Goal: Task Accomplishment & Management: Use online tool/utility

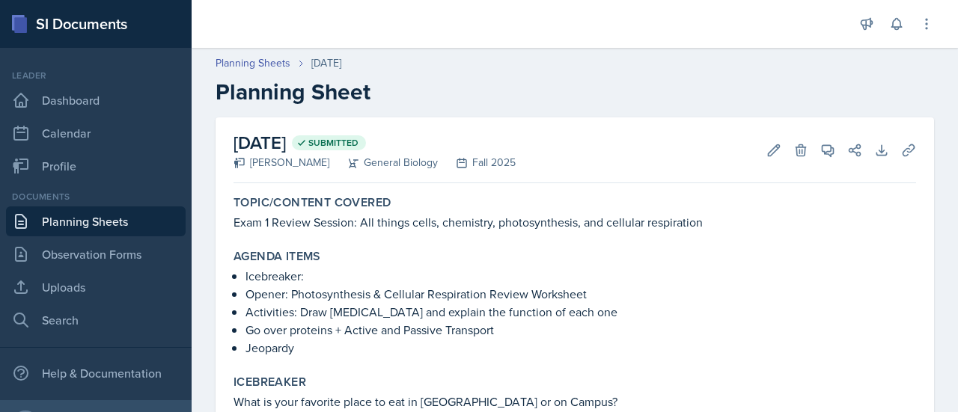
scroll to position [123, 0]
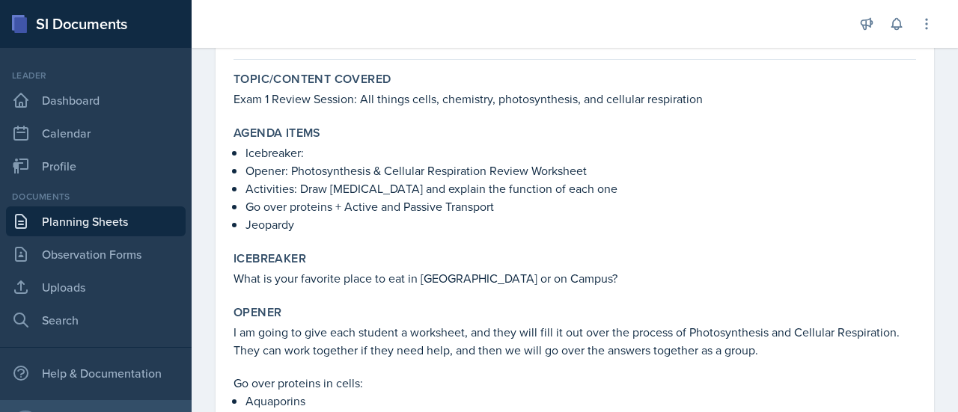
click at [384, 200] on p "Go over proteins + Active and Passive Transport" at bounding box center [580, 206] width 670 height 18
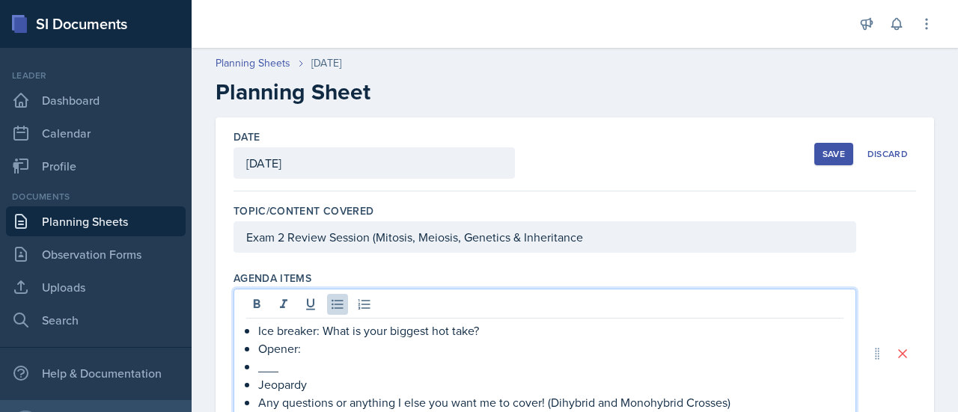
scroll to position [80, 0]
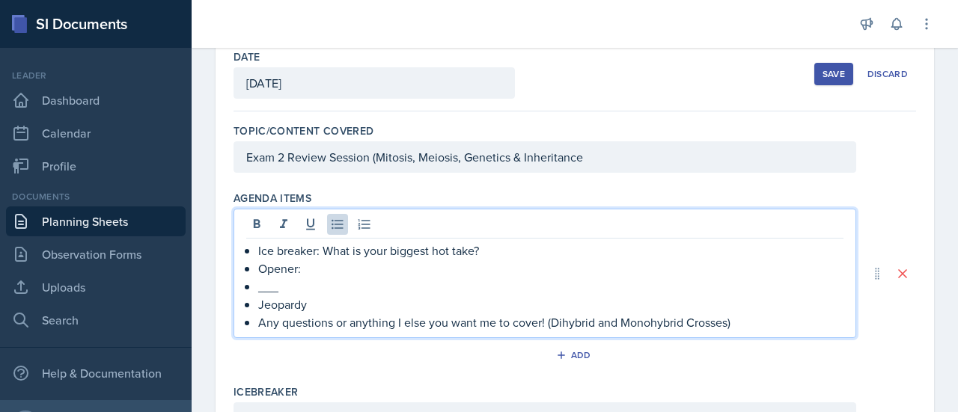
click at [359, 278] on p "___" at bounding box center [550, 287] width 585 height 18
click at [355, 272] on p "Opener:" at bounding box center [550, 269] width 585 height 18
click at [292, 284] on p "___" at bounding box center [550, 287] width 585 height 18
click at [400, 325] on p "Any questions or anything I else you want me to cover! (Dihybrid and Monohybrid…" at bounding box center [550, 322] width 585 height 18
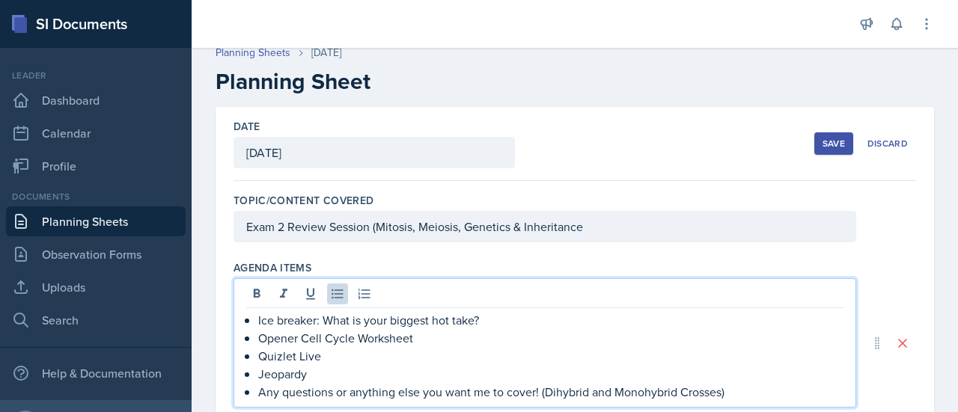
scroll to position [10, 0]
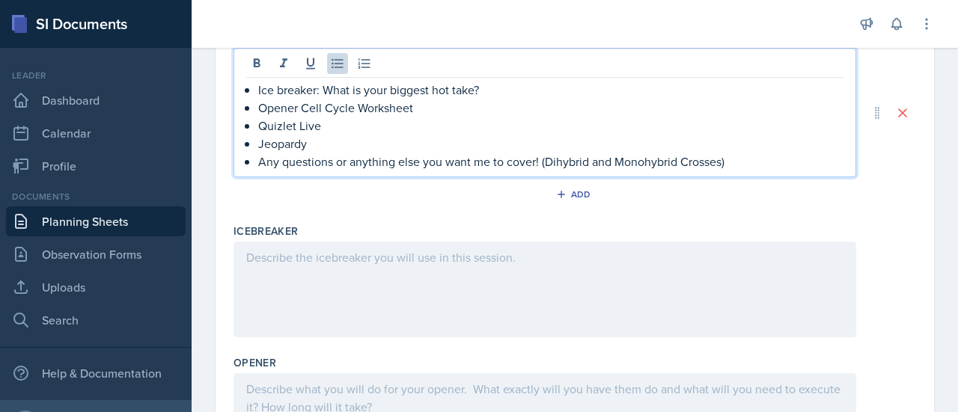
click at [317, 272] on div at bounding box center [544, 290] width 622 height 96
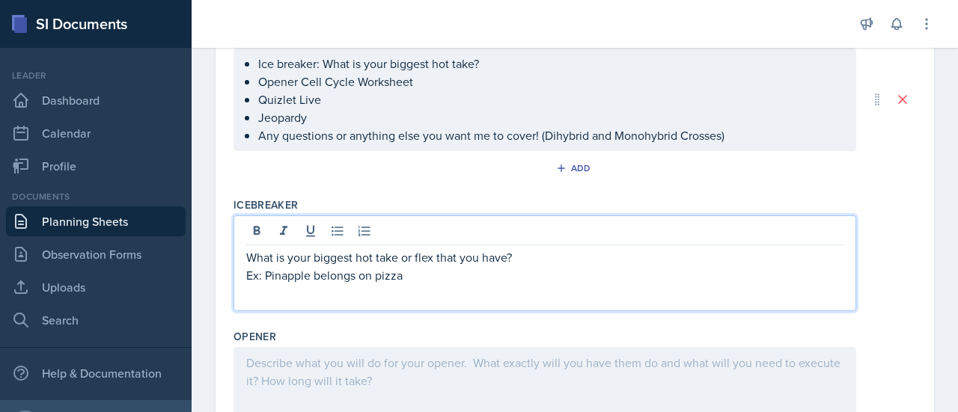
click at [298, 270] on p "Ex: Pinapple belongs on pizza" at bounding box center [544, 275] width 597 height 18
click at [419, 275] on p "Ex: Pineapple belongs on pizza" at bounding box center [544, 275] width 597 height 18
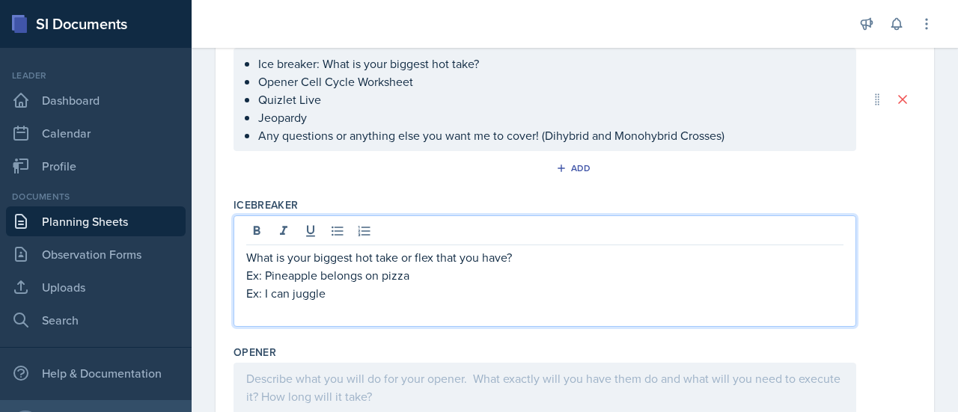
click at [340, 185] on div "Agenda items Ice breaker: What is your biggest hot take? Opener Cell Cycle Work…" at bounding box center [574, 108] width 682 height 168
click at [340, 275] on div "What is your biggest hot take or flex that you have? Ex: Pineapple belongs on p…" at bounding box center [544, 284] width 597 height 72
click at [341, 293] on p "Ex: I can juggle" at bounding box center [544, 293] width 597 height 18
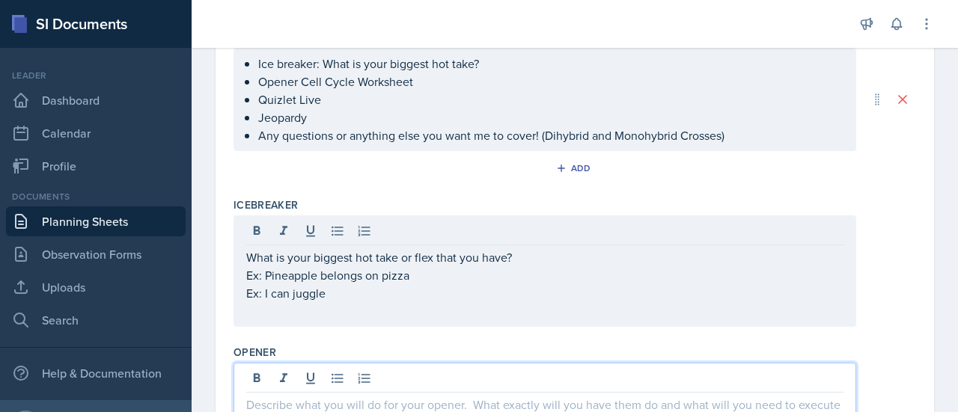
click at [299, 379] on div at bounding box center [544, 411] width 622 height 96
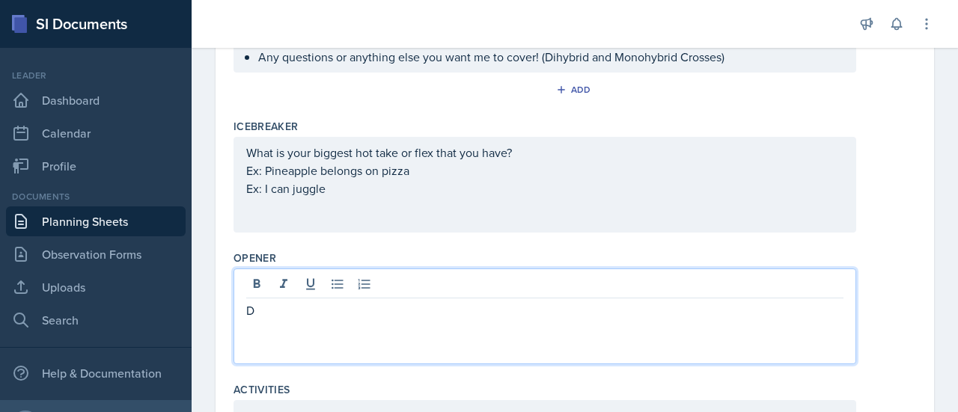
scroll to position [320, 0]
click at [413, 309] on p "Created a Cell Cycle, Mitosis and Meiosis Worksheet" at bounding box center [544, 310] width 597 height 18
click at [545, 306] on p "Created a Cell Cycle, Mitosis, and Meiosis Worksheet" at bounding box center [544, 310] width 597 height 18
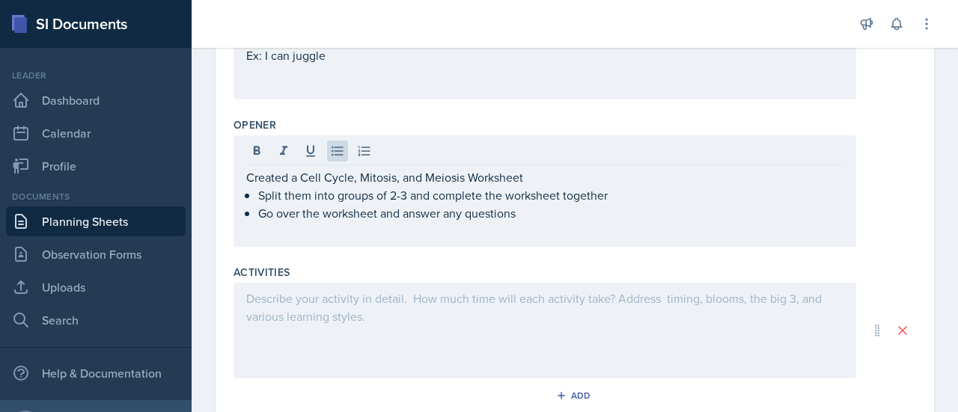
click at [381, 304] on div at bounding box center [544, 331] width 622 height 96
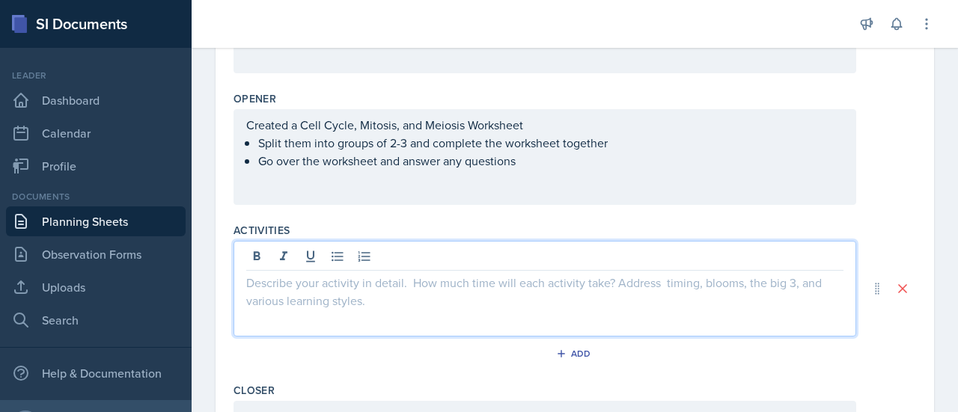
click at [309, 191] on div "Created a Cell Cycle, Mitosis, and Meiosis Worksheet Split them into groups of …" at bounding box center [544, 157] width 622 height 96
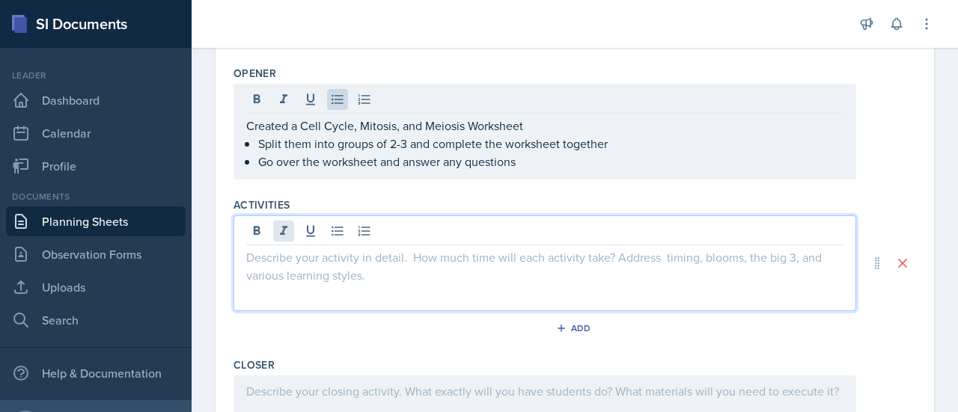
click at [288, 223] on div at bounding box center [544, 263] width 622 height 96
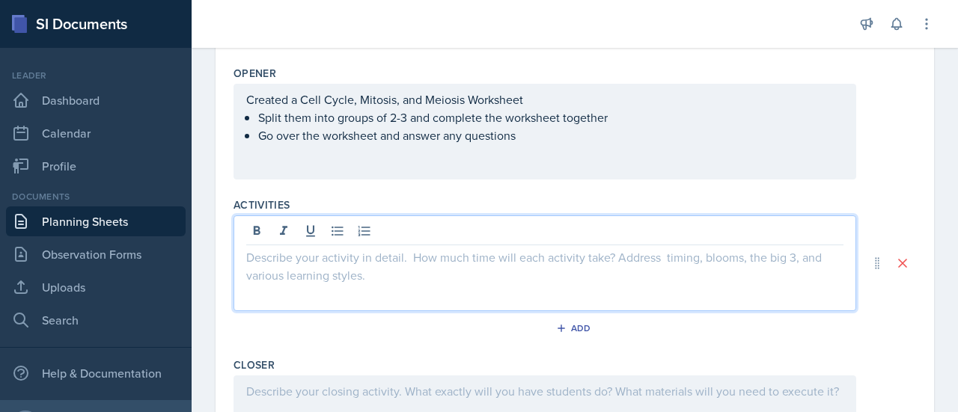
click at [539, 147] on div "Created a Cell Cycle, Mitosis, and Meiosis Worksheet Split them into groups of …" at bounding box center [544, 132] width 622 height 96
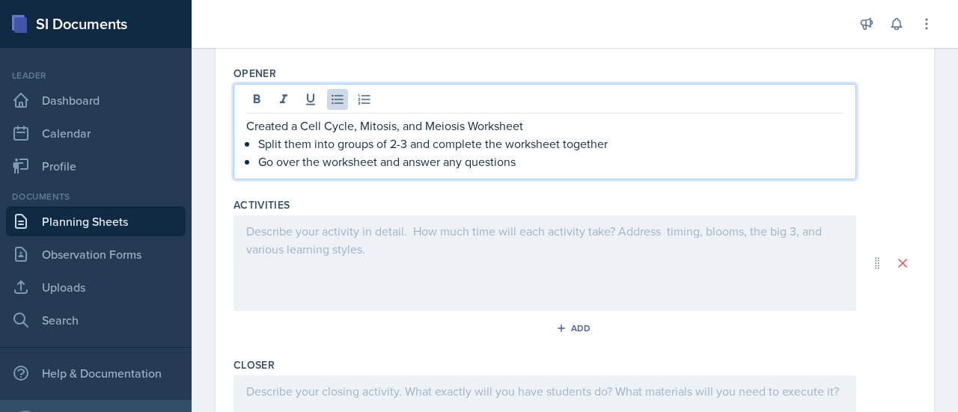
scroll to position [530, 0]
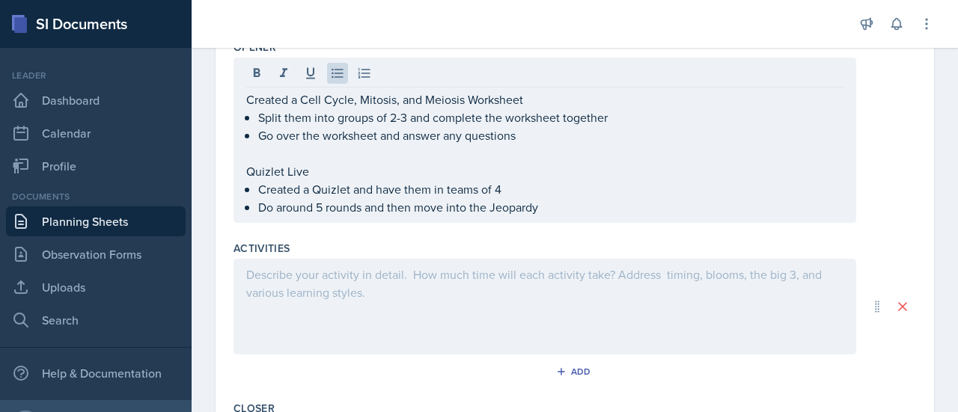
click at [340, 301] on div at bounding box center [544, 307] width 622 height 96
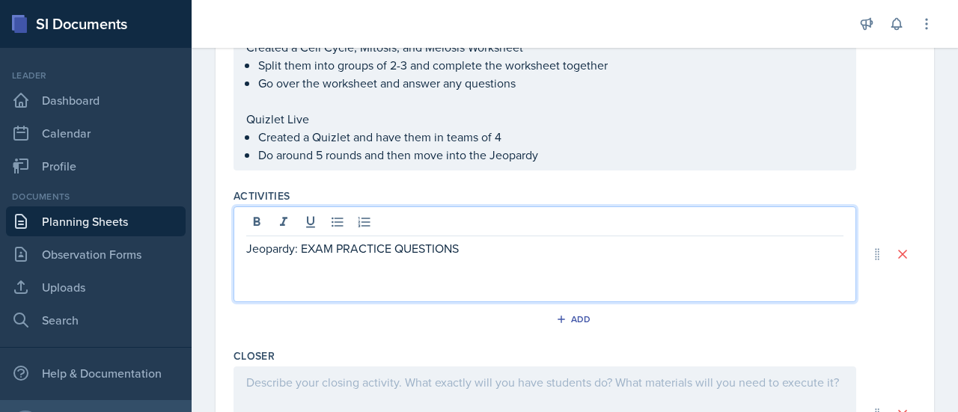
click at [340, 324] on div "Add" at bounding box center [574, 322] width 682 height 28
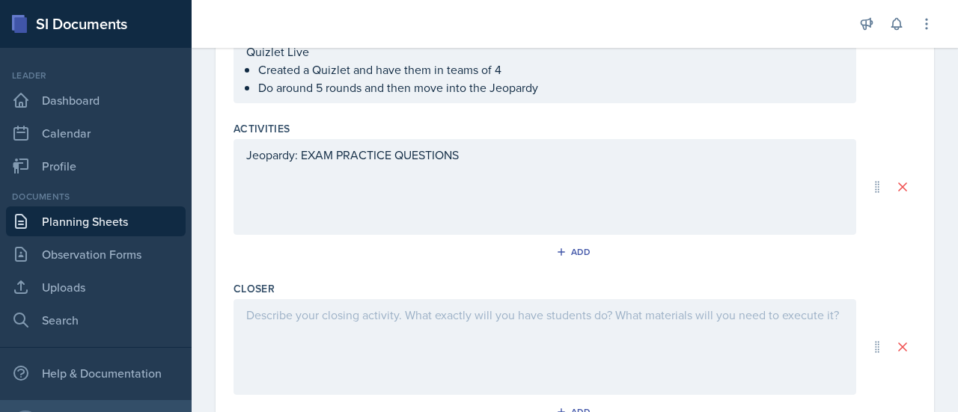
scroll to position [649, 0]
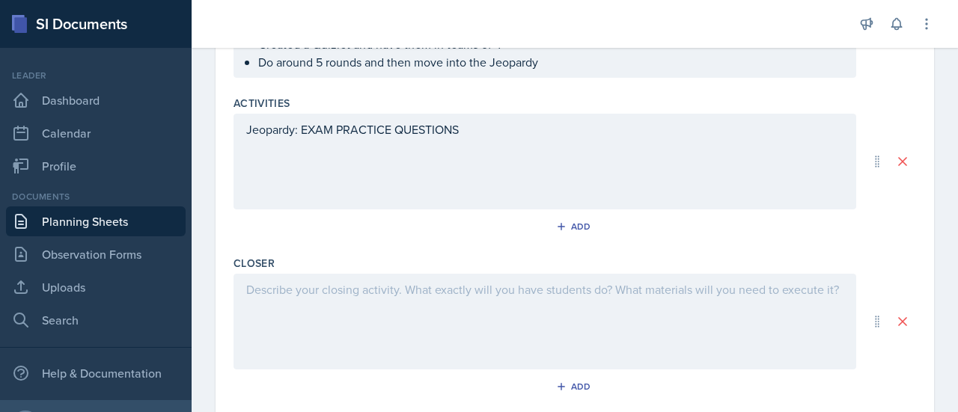
click at [326, 298] on p at bounding box center [544, 290] width 597 height 18
click at [245, 309] on div "Monohybrid and Dihybrid Crosses" at bounding box center [544, 322] width 622 height 96
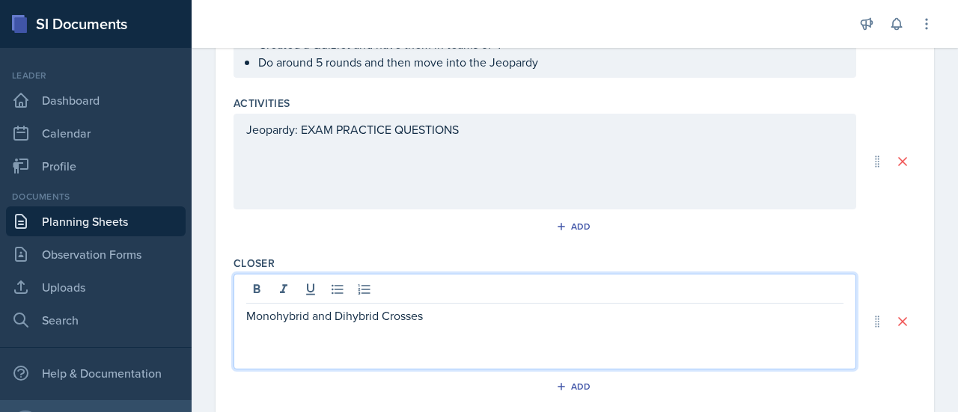
click at [248, 313] on p "Monohybrid and Dihybrid Crosses" at bounding box center [544, 316] width 597 height 18
click at [483, 308] on p "Monohybrid and Dihybrid Crosses" at bounding box center [550, 316] width 585 height 18
click at [318, 349] on p at bounding box center [550, 352] width 585 height 18
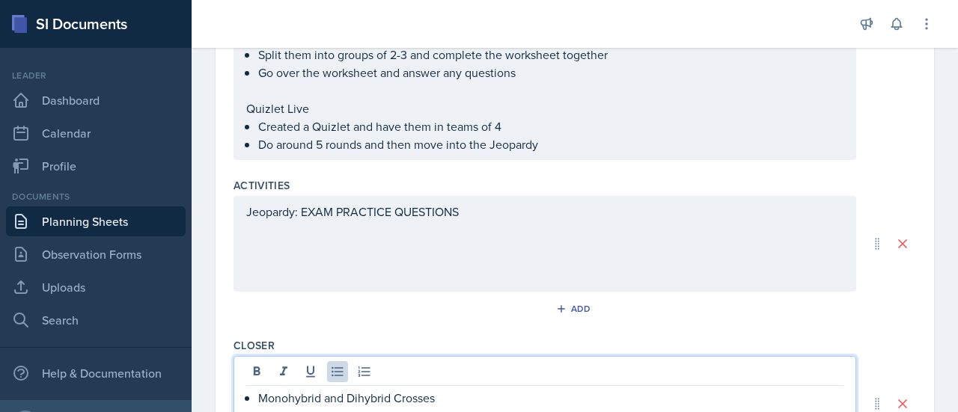
click at [420, 245] on div "Jeopardy: EXAM PRACTICE QUESTIONS" at bounding box center [544, 244] width 622 height 96
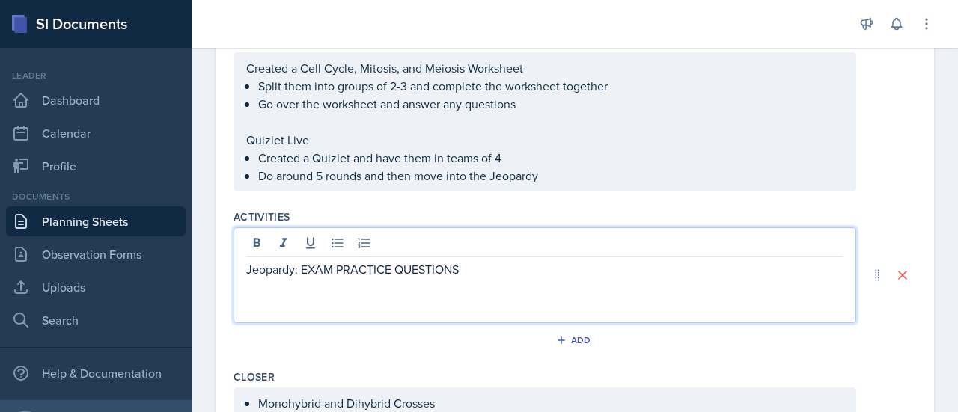
scroll to position [561, 0]
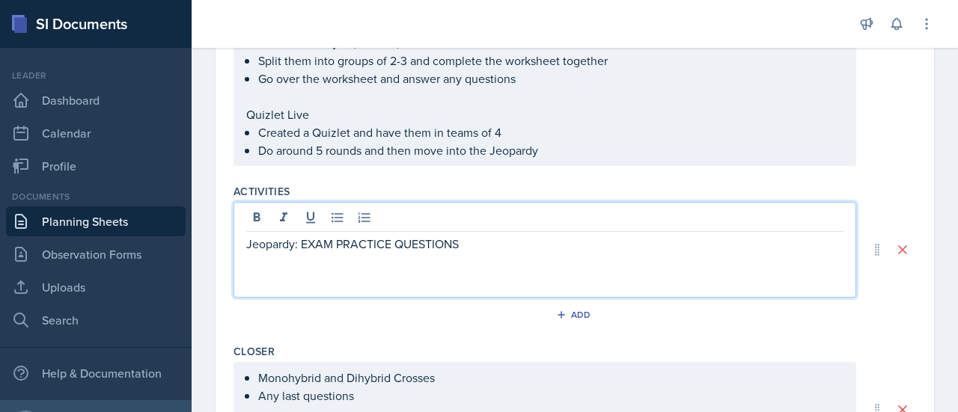
click at [583, 159] on p "Do around 5 rounds and then move into the Jeopardy" at bounding box center [550, 150] width 585 height 18
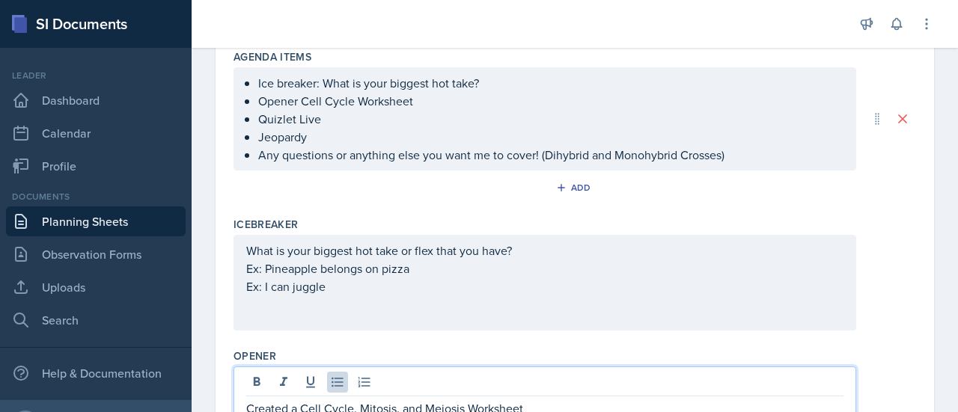
scroll to position [0, 0]
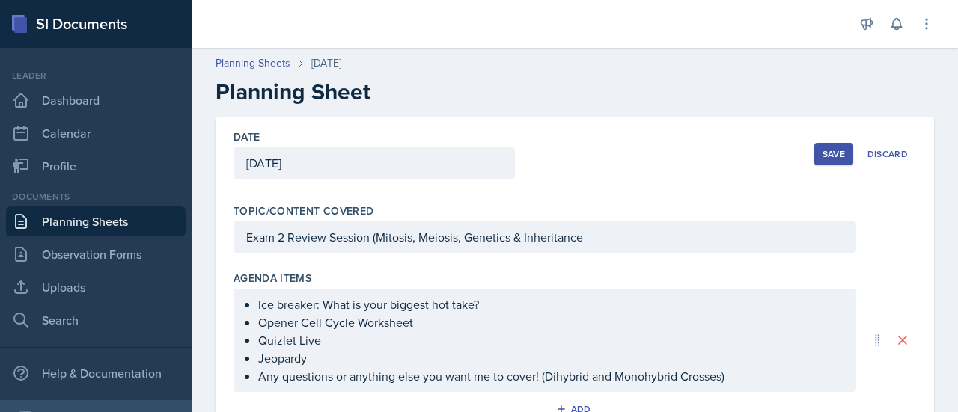
click at [814, 157] on button "Save" at bounding box center [833, 154] width 39 height 22
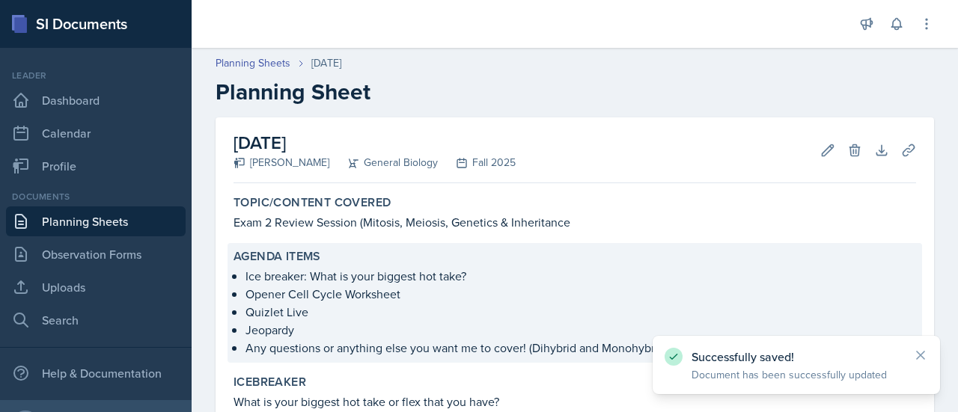
scroll to position [450, 0]
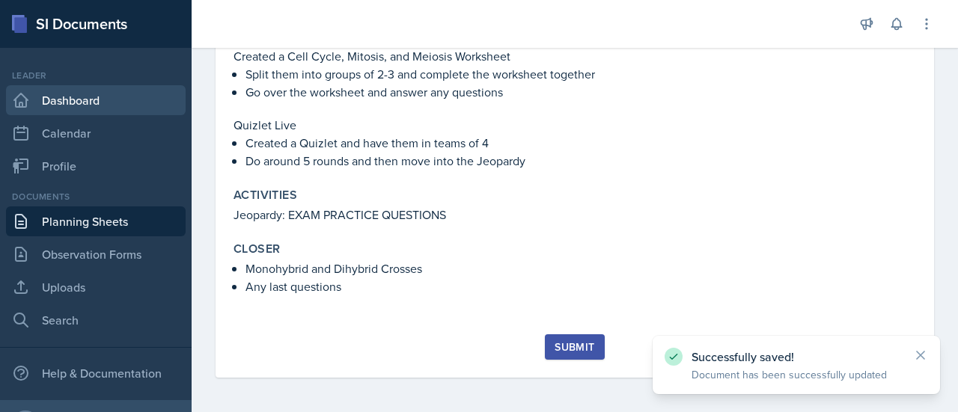
click at [135, 99] on link "Dashboard" at bounding box center [96, 100] width 180 height 30
